Goal: Information Seeking & Learning: Find specific fact

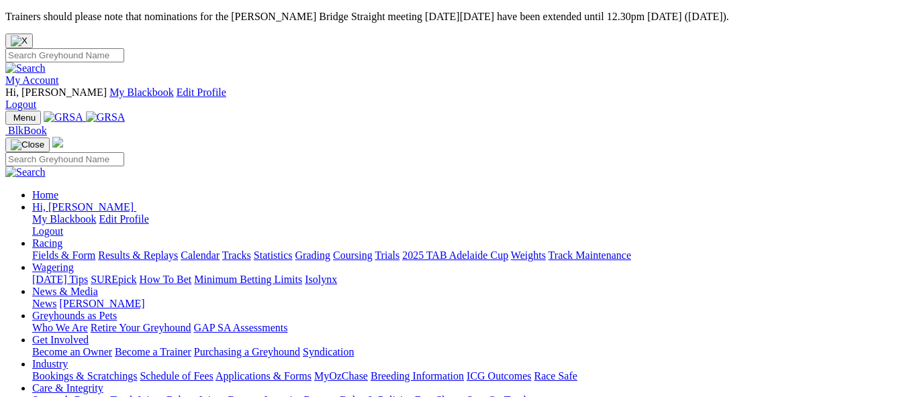
click at [59, 74] on link "My Account" at bounding box center [32, 79] width 54 height 11
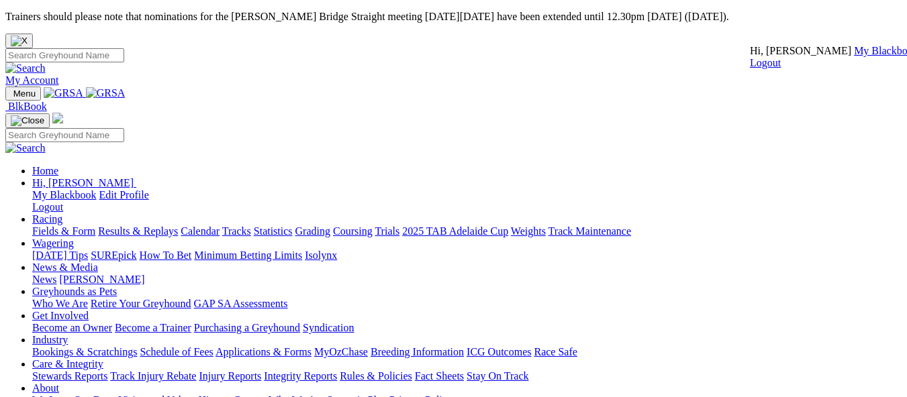
click at [854, 56] on link "My Blackbook" at bounding box center [886, 50] width 64 height 11
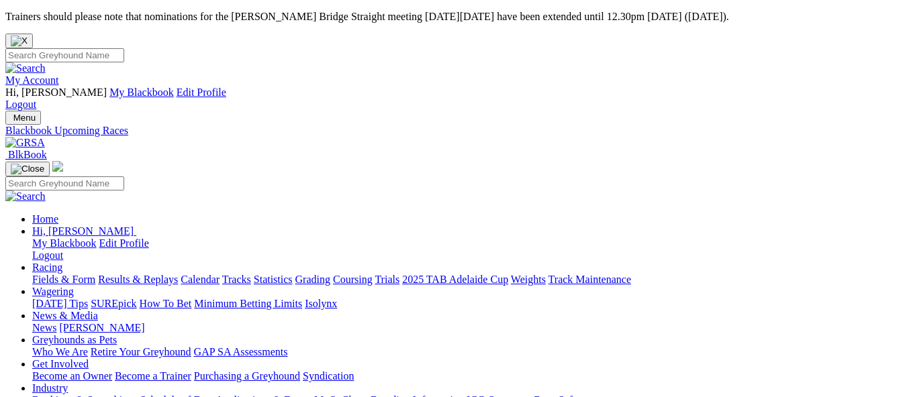
click at [124, 48] on input "Search" at bounding box center [64, 55] width 119 height 14
type input "coates"
click at [46, 62] on img at bounding box center [25, 68] width 40 height 12
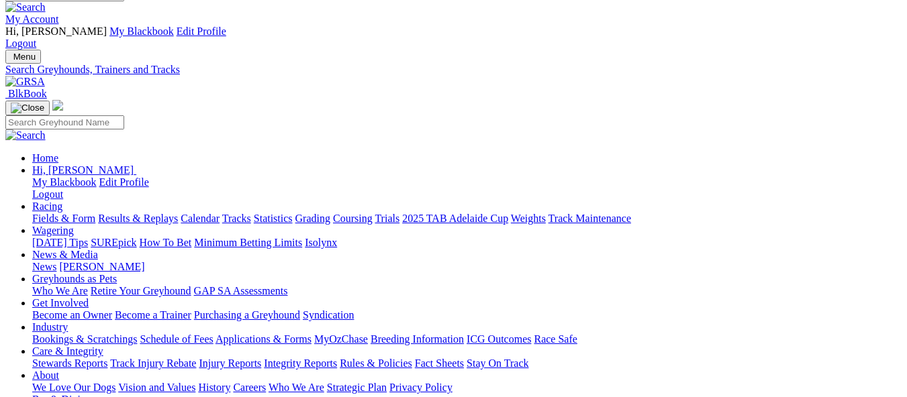
scroll to position [67, 0]
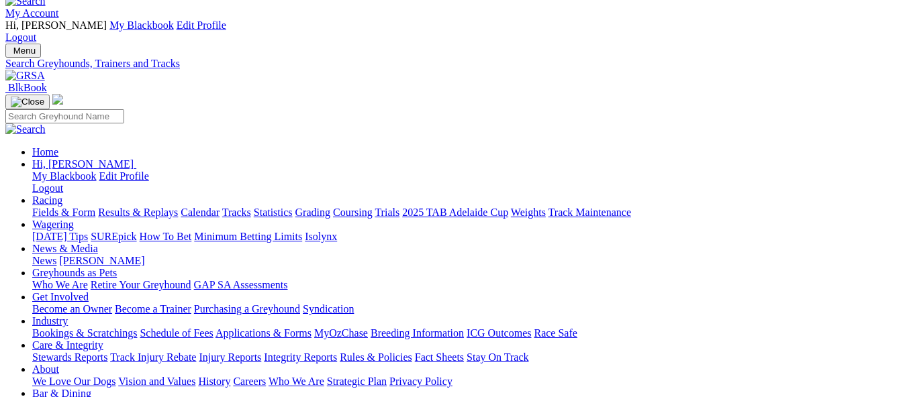
type input "coates"
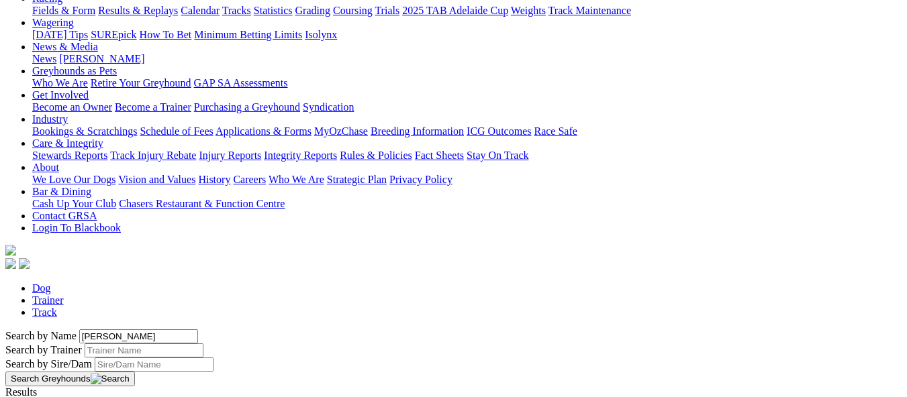
scroll to position [268, 0]
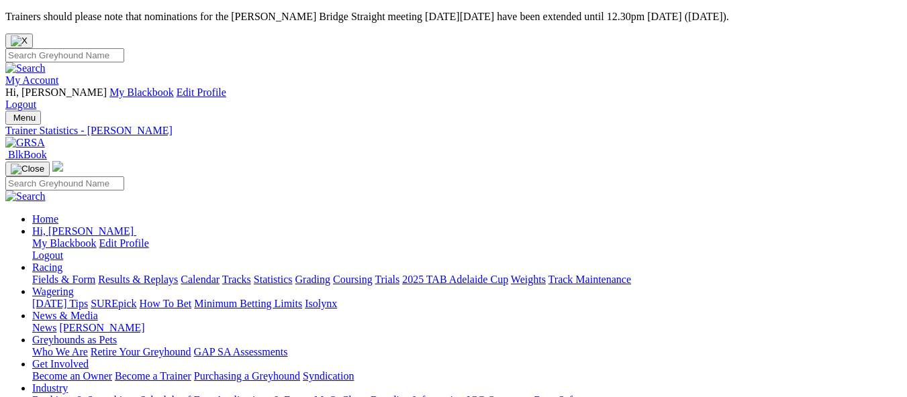
drag, startPoint x: 627, startPoint y: 190, endPoint x: 524, endPoint y: 193, distance: 103.4
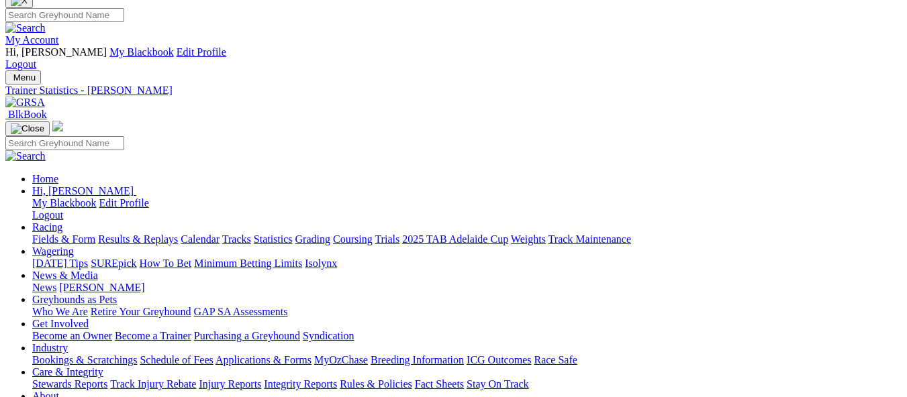
scroll to position [134, 0]
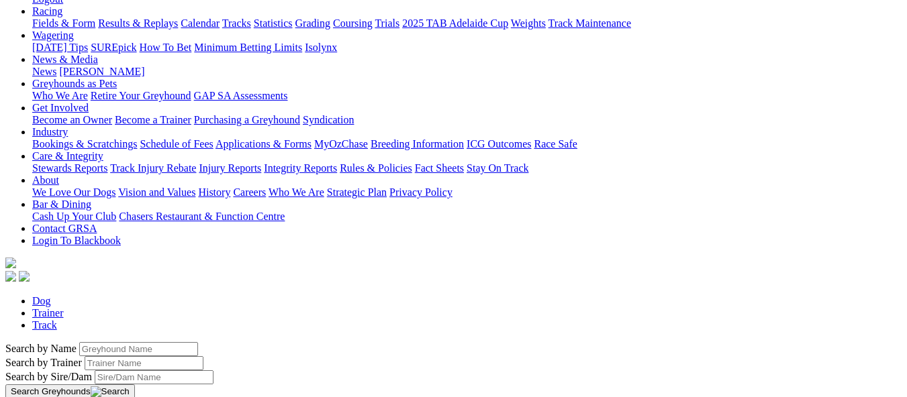
scroll to position [268, 0]
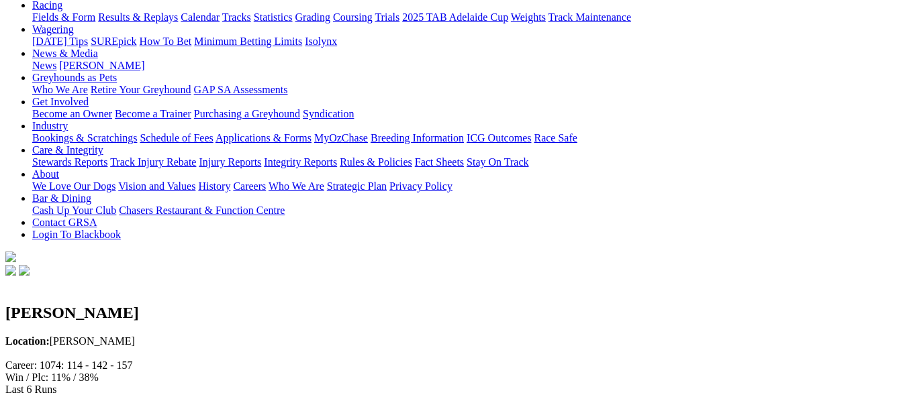
scroll to position [67, 0]
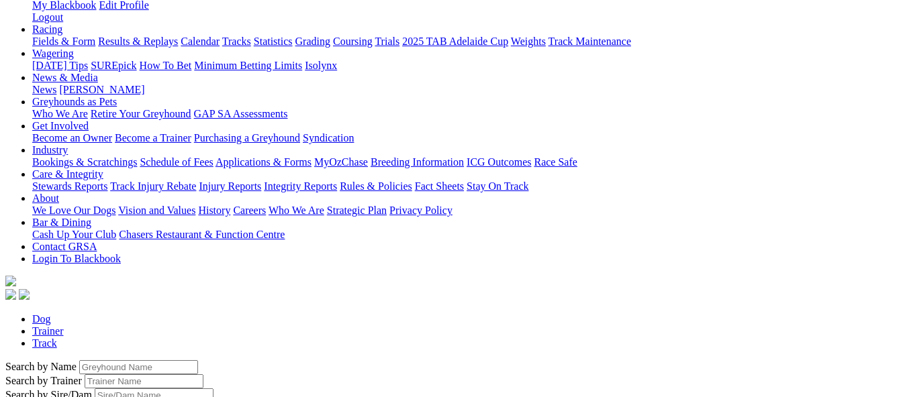
scroll to position [268, 0]
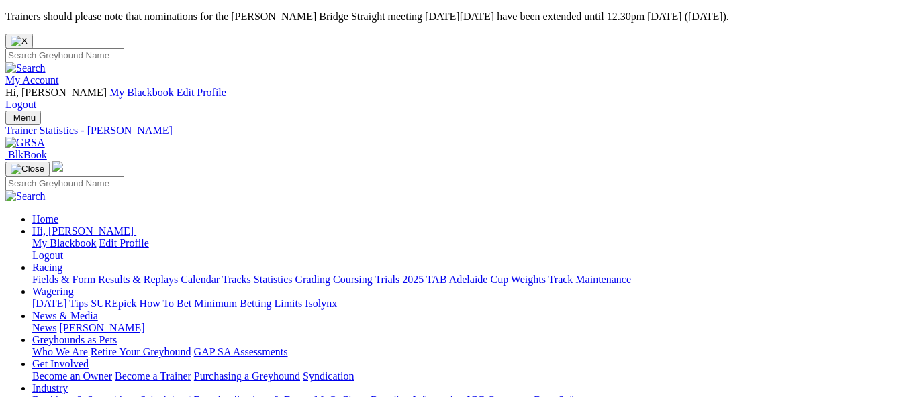
click at [62, 262] on link "Racing" at bounding box center [47, 267] width 30 height 11
